Goal: Transaction & Acquisition: Purchase product/service

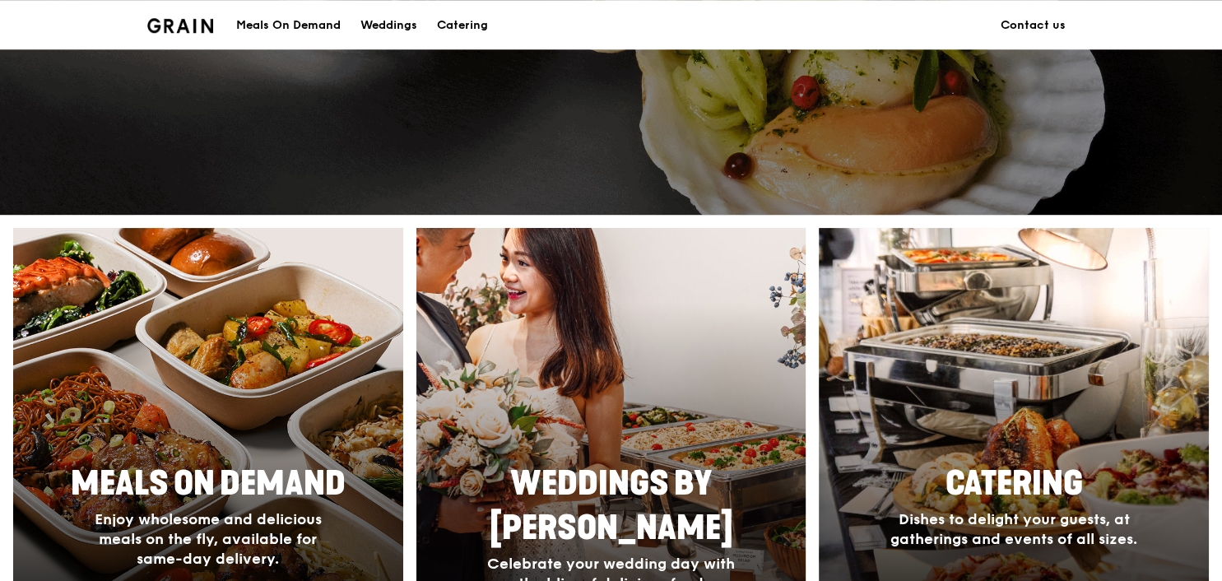
scroll to position [694, 0]
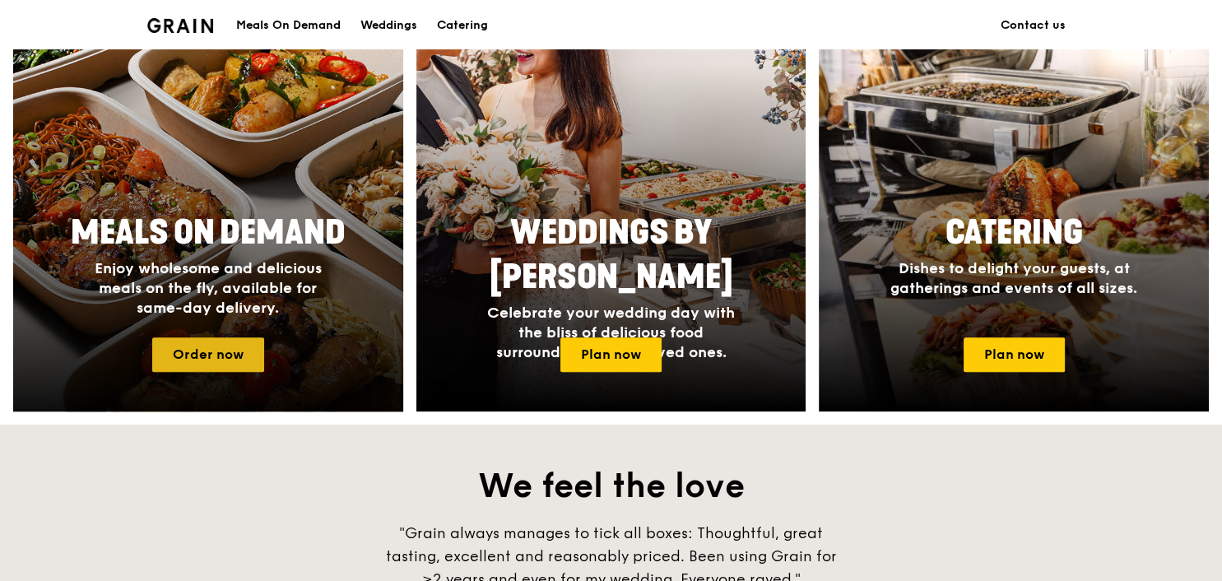
click at [229, 350] on link "Order now" at bounding box center [208, 354] width 112 height 35
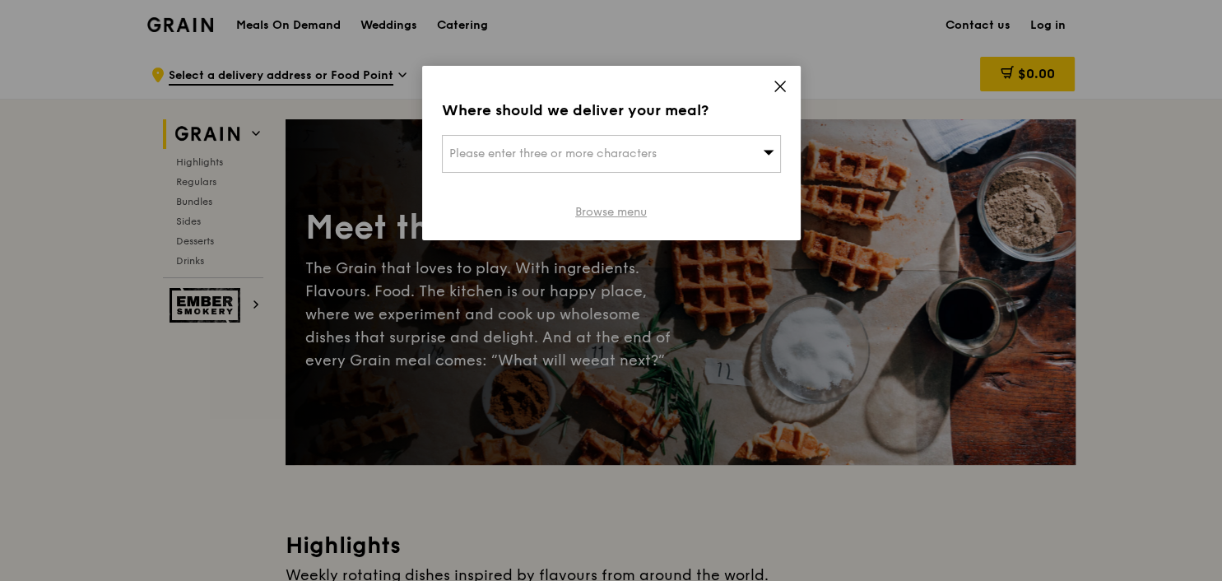
click at [614, 213] on link "Browse menu" at bounding box center [611, 212] width 72 height 16
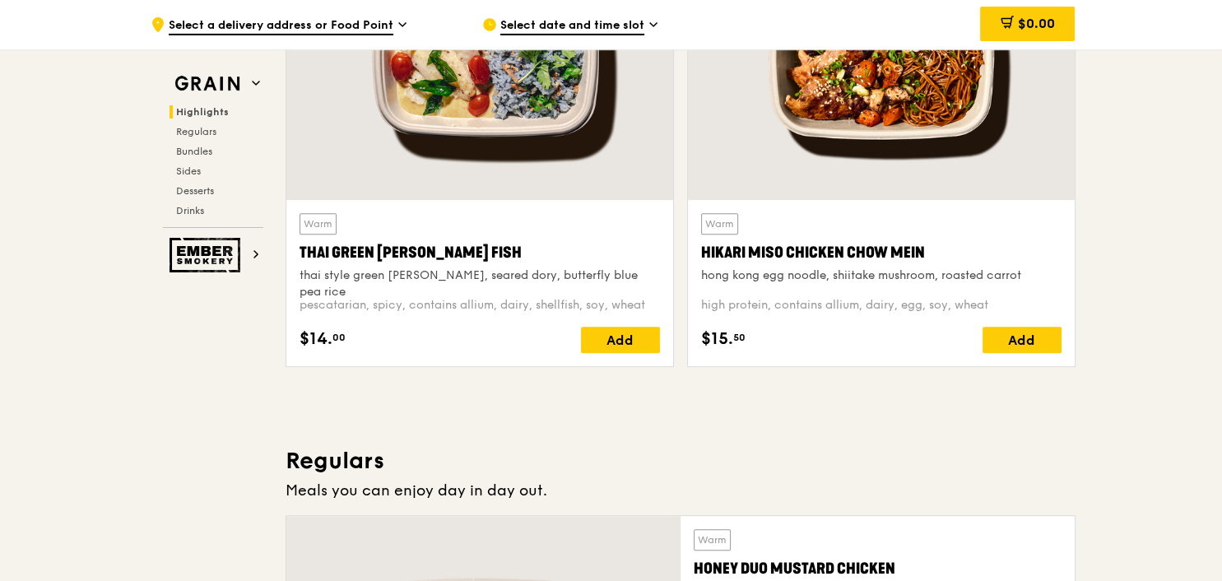
scroll to position [955, 0]
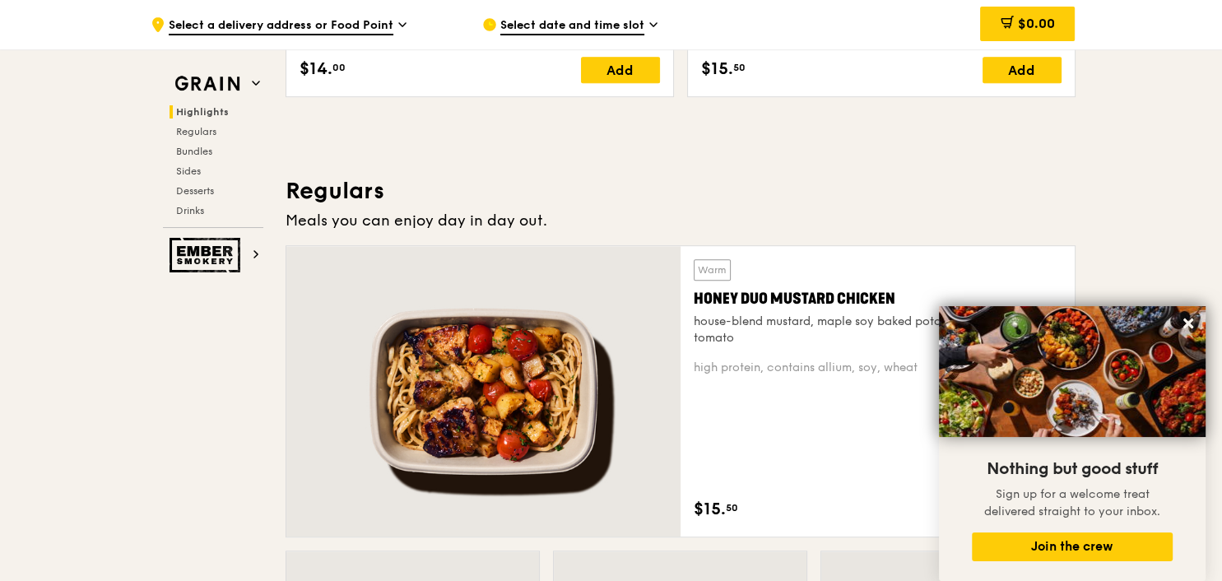
click at [881, 178] on h3 "Regulars" at bounding box center [681, 191] width 790 height 30
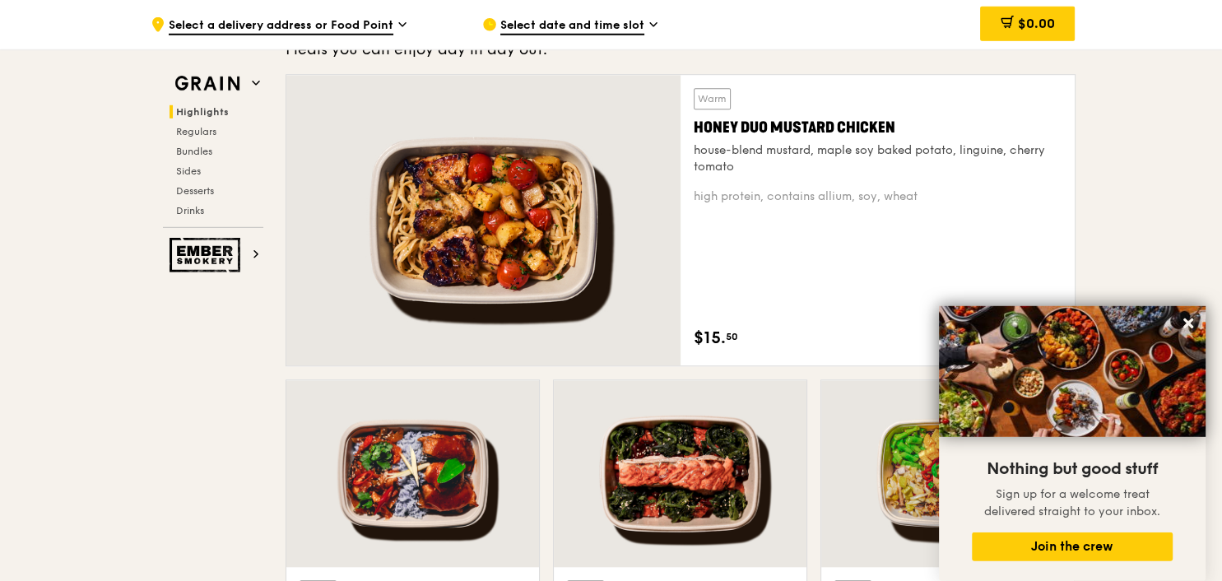
scroll to position [1129, 0]
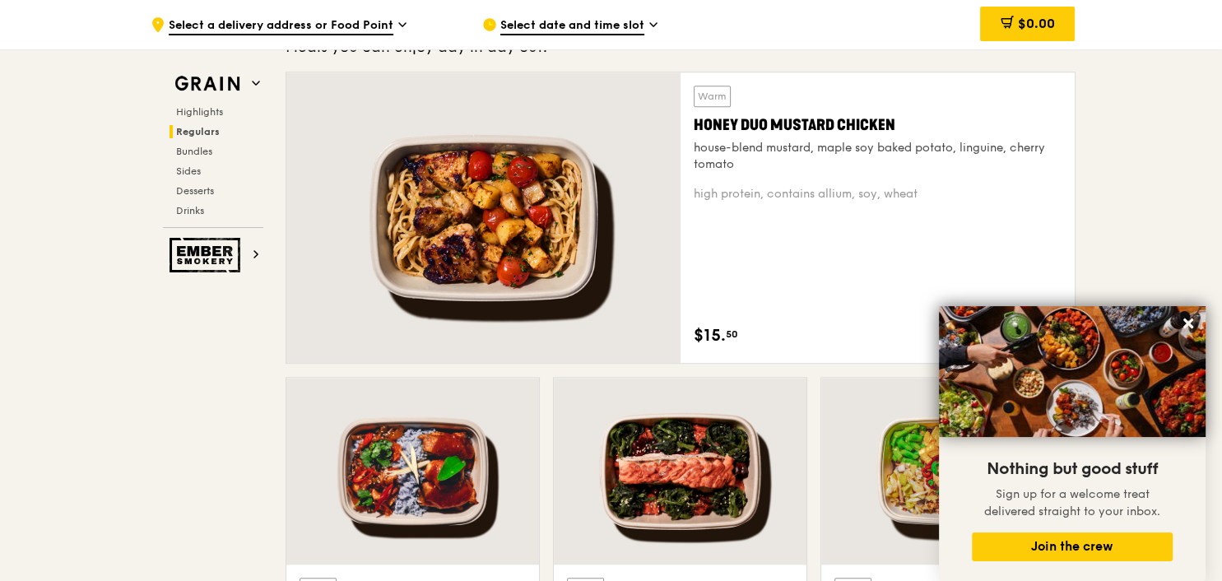
click at [870, 202] on div "Warm Honey Duo Mustard Chicken house-blend mustard, maple soy baked potato, lin…" at bounding box center [878, 218] width 368 height 264
click at [1184, 318] on icon at bounding box center [1188, 323] width 15 height 15
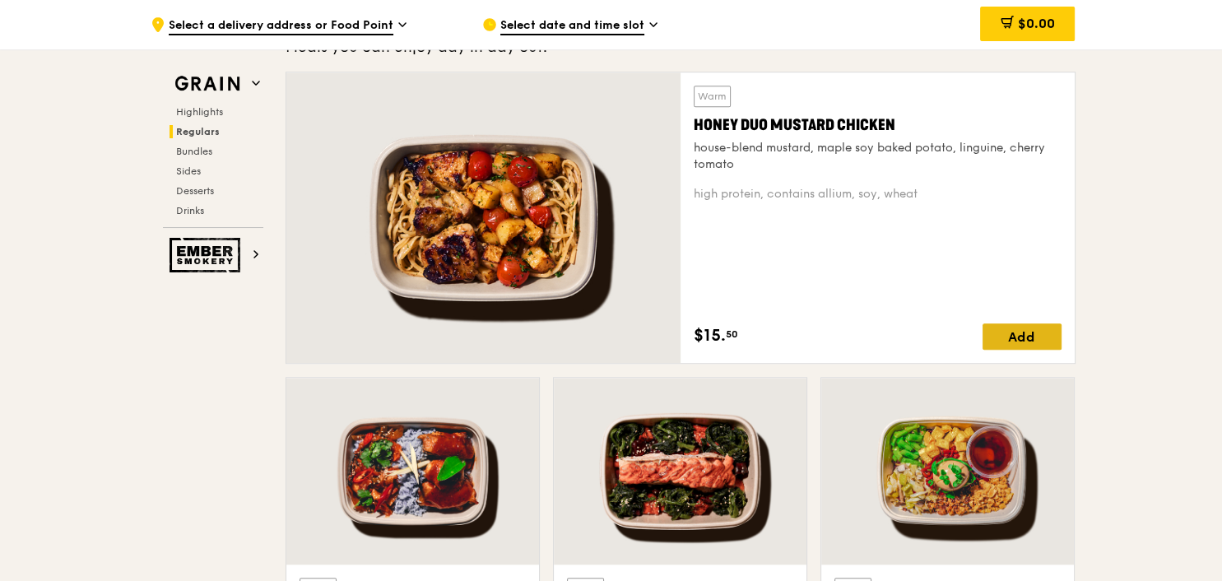
click at [1037, 324] on div "Add" at bounding box center [1022, 336] width 79 height 26
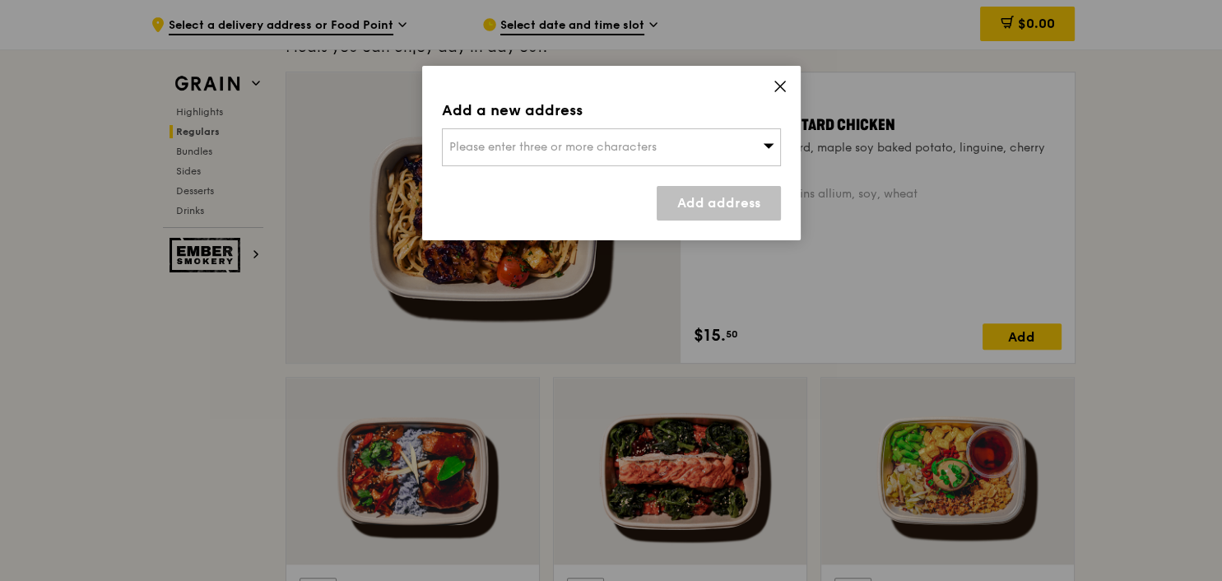
click at [778, 81] on icon at bounding box center [780, 86] width 15 height 15
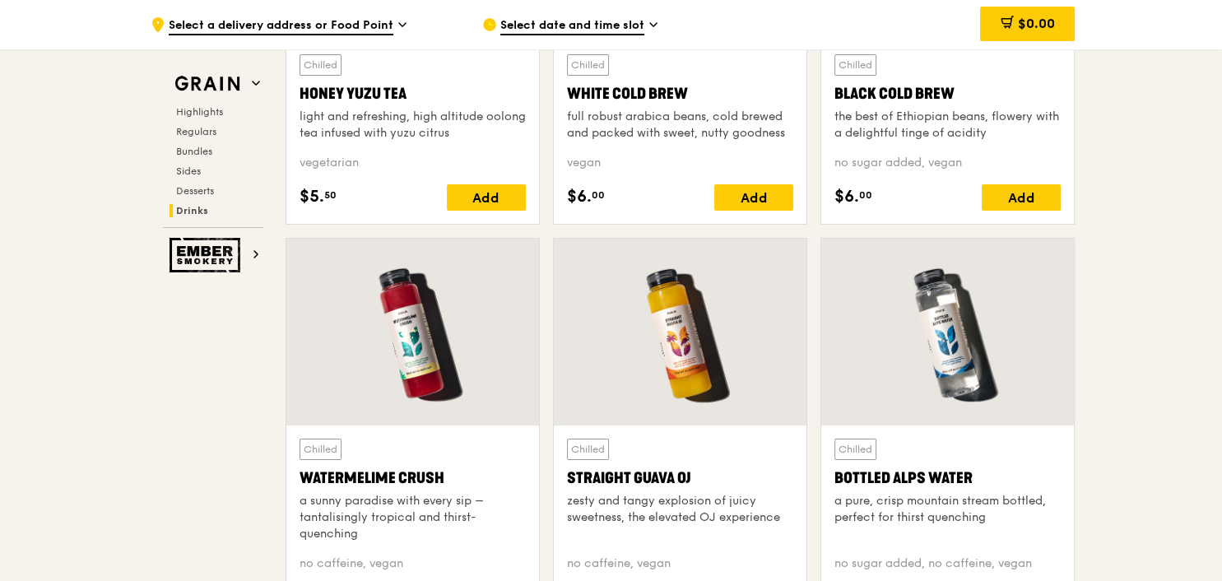
scroll to position [6919, 0]
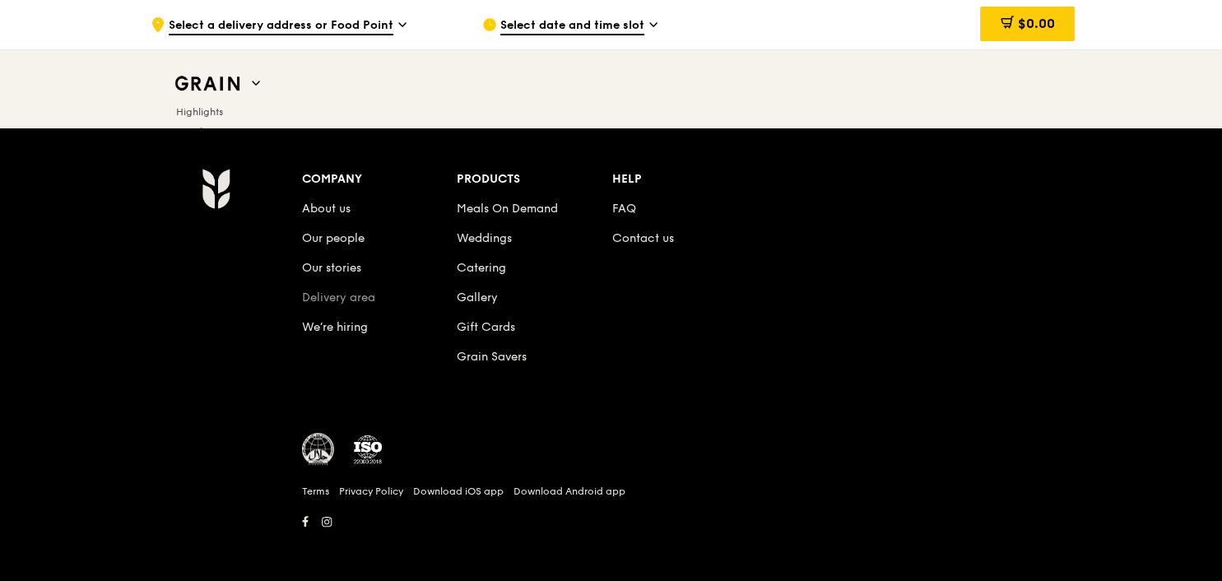
click at [369, 295] on link "Delivery area" at bounding box center [338, 297] width 73 height 14
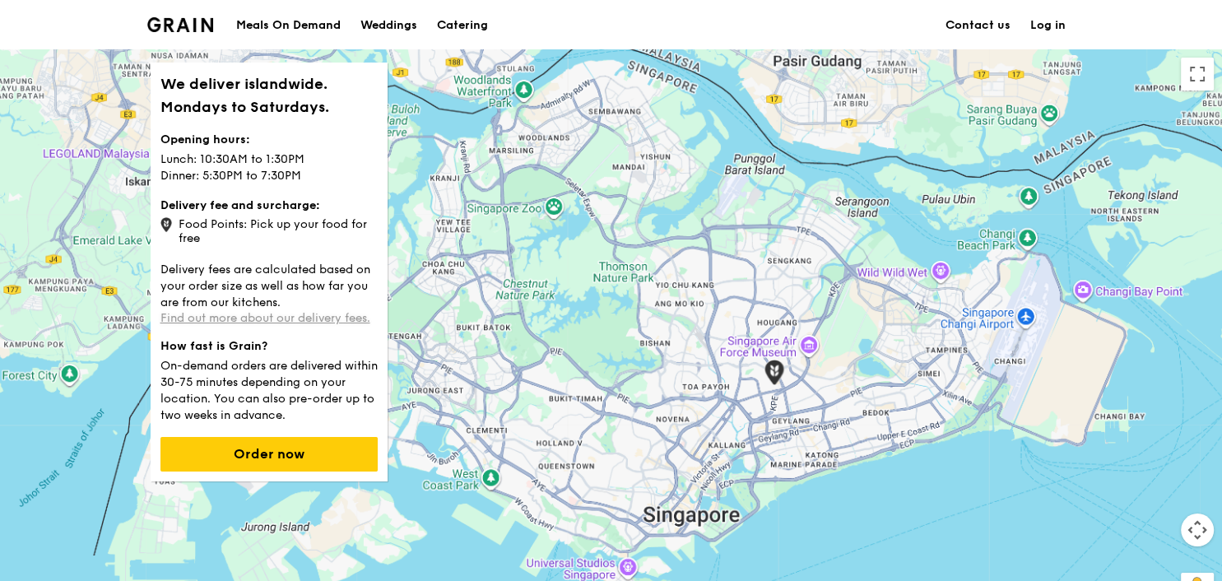
click at [295, 312] on link "Find out more about our delivery fees." at bounding box center [265, 318] width 210 height 14
